Goal: Task Accomplishment & Management: Use online tool/utility

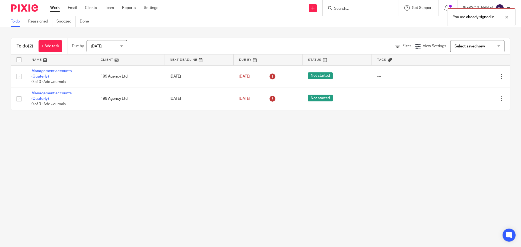
drag, startPoint x: 64, startPoint y: 70, endPoint x: 178, endPoint y: 139, distance: 133.4
click at [178, 139] on main "To do Reassigned Snoozed Done To do (2) + Add task Due by Today Today Today Tom…" at bounding box center [260, 123] width 521 height 247
click at [426, 7] on div "You are already signed in." at bounding box center [388, 15] width 255 height 21
click at [417, 8] on div "You are already signed in." at bounding box center [388, 15] width 255 height 21
click at [507, 17] on div at bounding box center [502, 17] width 15 height 7
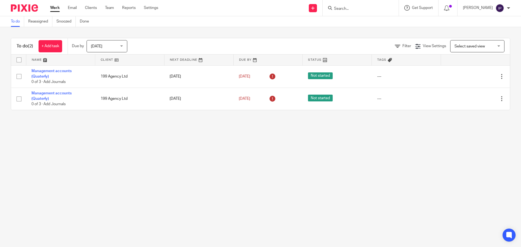
click at [410, 9] on icon at bounding box center [406, 7] width 5 height 5
click at [508, 233] on icon at bounding box center [509, 235] width 4 height 4
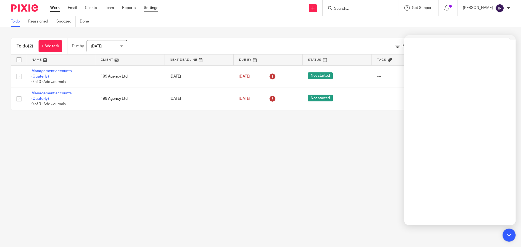
click at [148, 8] on link "Settings" at bounding box center [151, 7] width 14 height 5
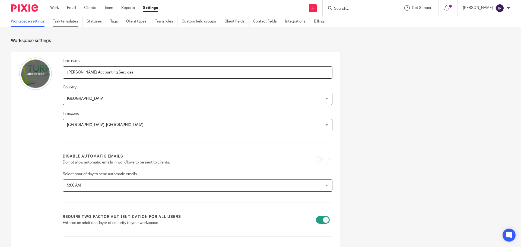
click at [74, 21] on link "Task templates" at bounding box center [68, 21] width 30 height 11
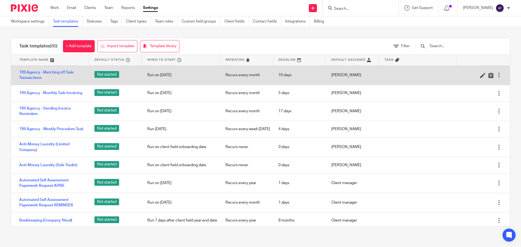
click at [496, 76] on div at bounding box center [498, 74] width 5 height 5
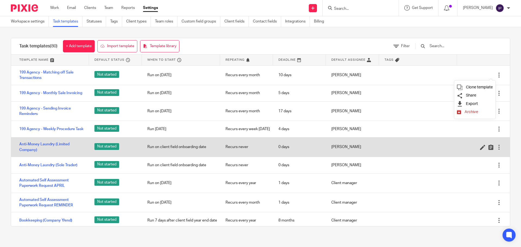
drag, startPoint x: 52, startPoint y: 131, endPoint x: 95, endPoint y: 160, distance: 52.1
click at [52, 131] on link "199 Agency - Weekly Procedure Task" at bounding box center [51, 128] width 64 height 5
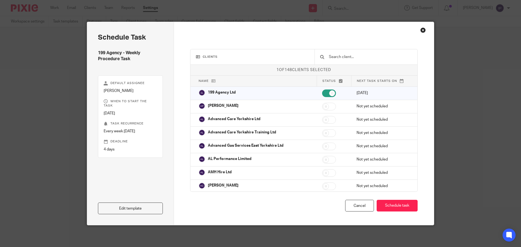
click at [420, 29] on div "Close this dialog window" at bounding box center [422, 29] width 5 height 5
click at [421, 31] on div "Close this dialog window" at bounding box center [422, 29] width 5 height 5
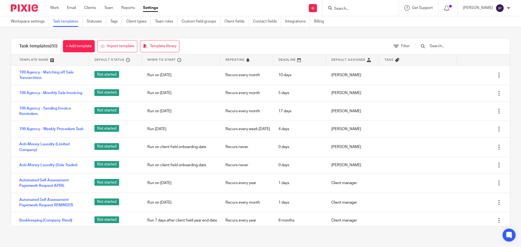
click at [357, 9] on input "Search" at bounding box center [358, 9] width 49 height 5
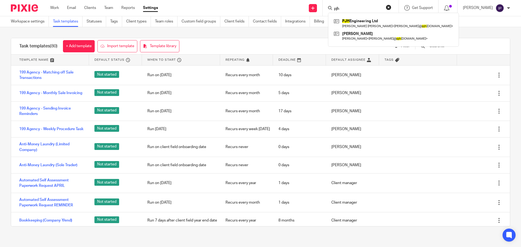
type input "pjh"
click button "submit" at bounding box center [0, 0] width 0 height 0
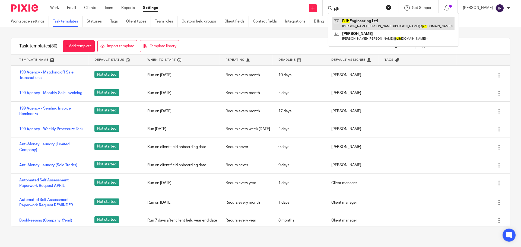
click at [368, 23] on link at bounding box center [393, 23] width 122 height 12
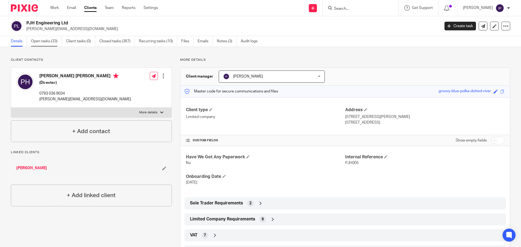
click at [44, 41] on link "Open tasks (33)" at bounding box center [46, 41] width 31 height 11
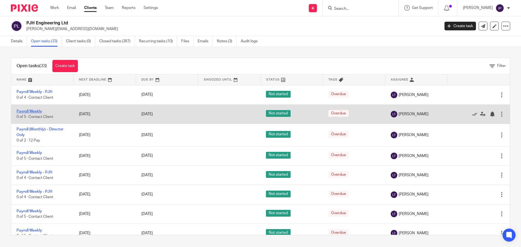
click at [34, 111] on link "Payroll Weekly" at bounding box center [30, 112] width 26 height 4
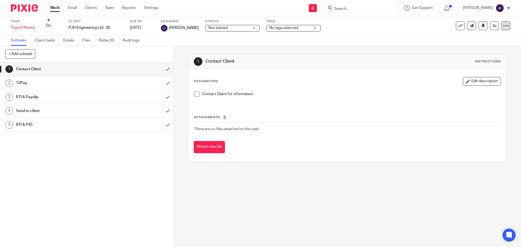
click at [503, 26] on icon at bounding box center [505, 25] width 5 height 5
